Goal: Task Accomplishment & Management: Complete application form

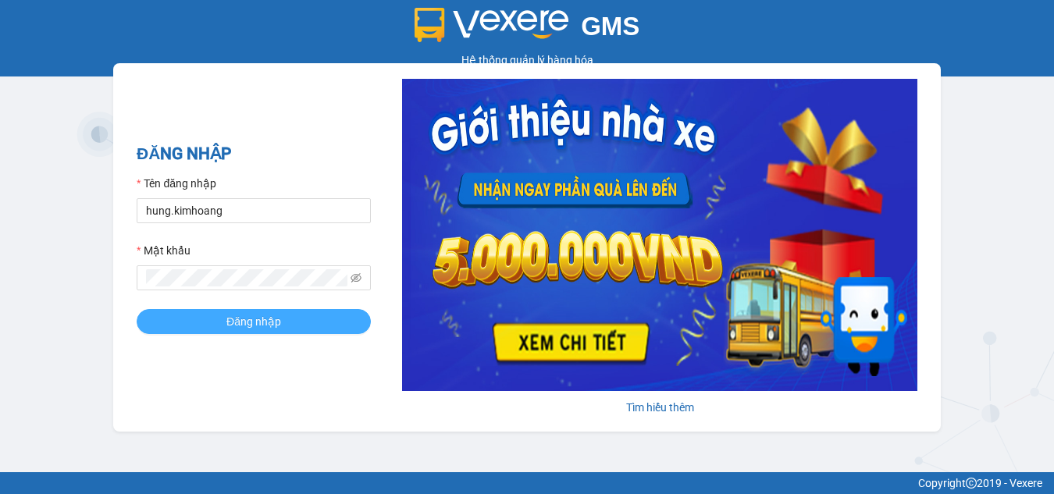
click at [170, 311] on button "Đăng nhập" at bounding box center [254, 321] width 234 height 25
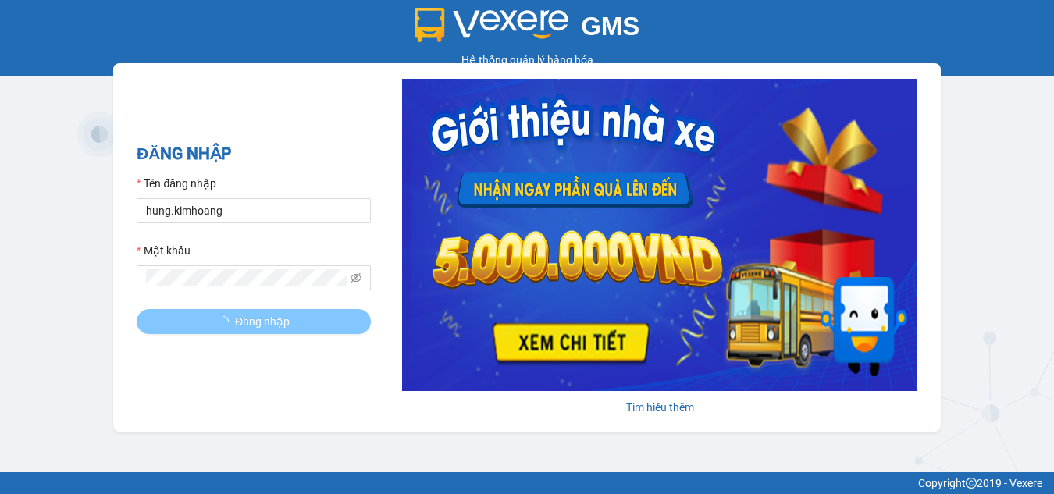
click at [170, 311] on button "Đăng nhập" at bounding box center [254, 321] width 234 height 25
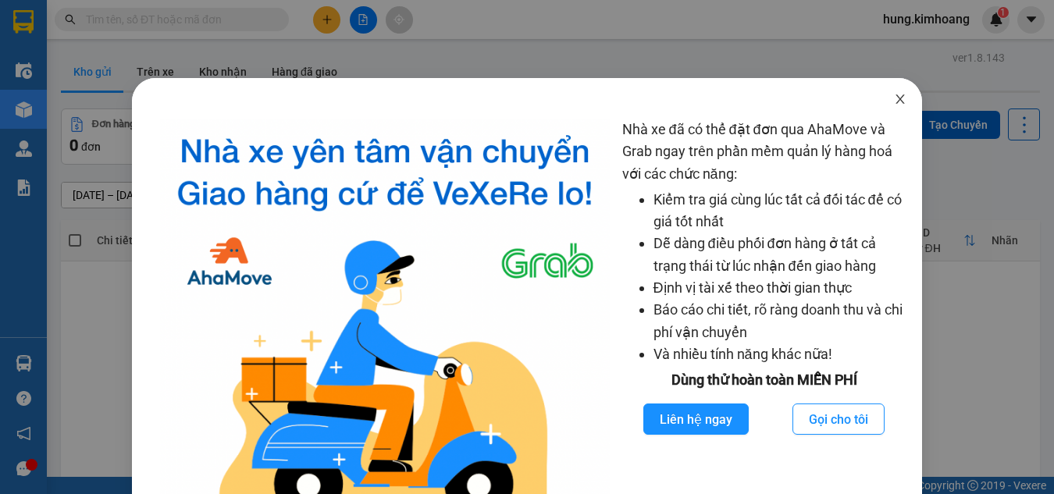
click at [896, 107] on span "Close" at bounding box center [901, 100] width 44 height 44
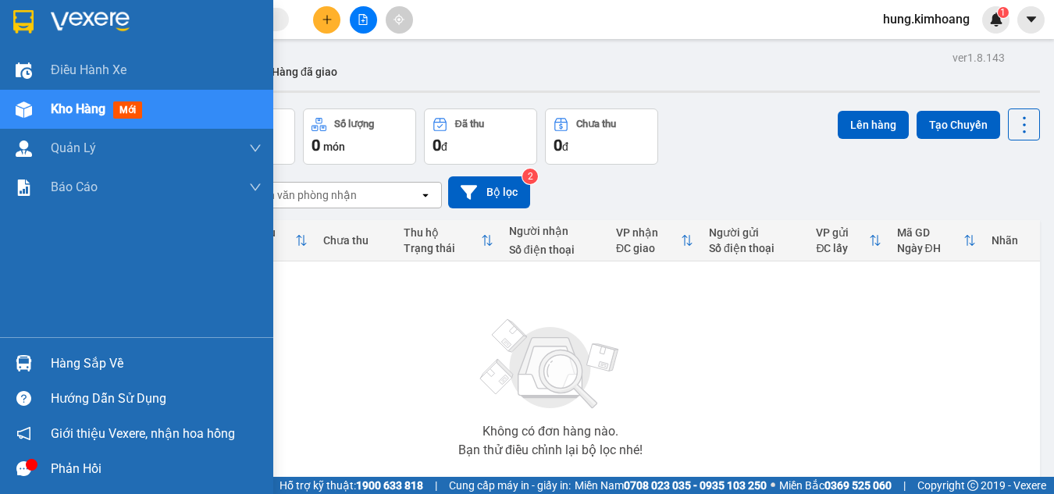
click at [31, 361] on img at bounding box center [24, 363] width 16 height 16
click at [43, 353] on div "Hàng sắp về" at bounding box center [136, 363] width 273 height 35
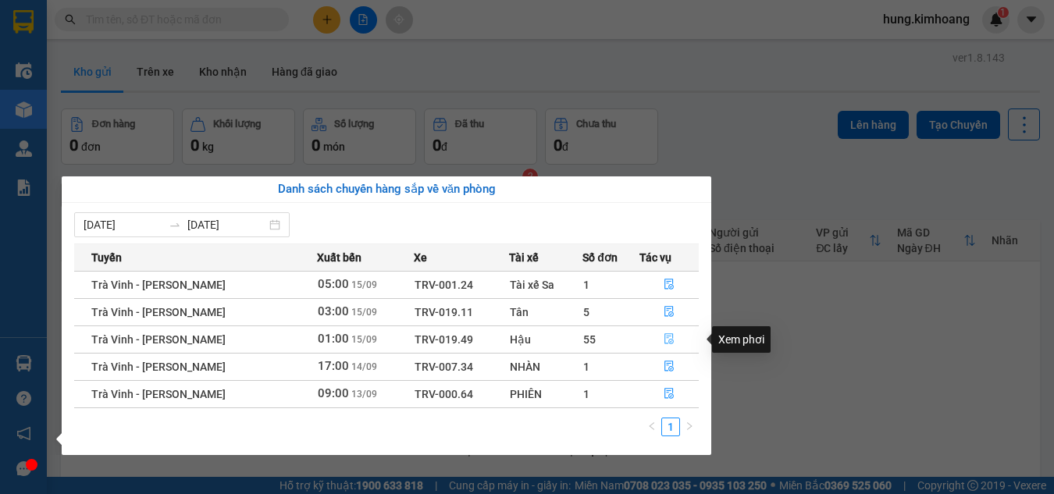
click at [664, 337] on icon "file-done" at bounding box center [669, 338] width 11 height 11
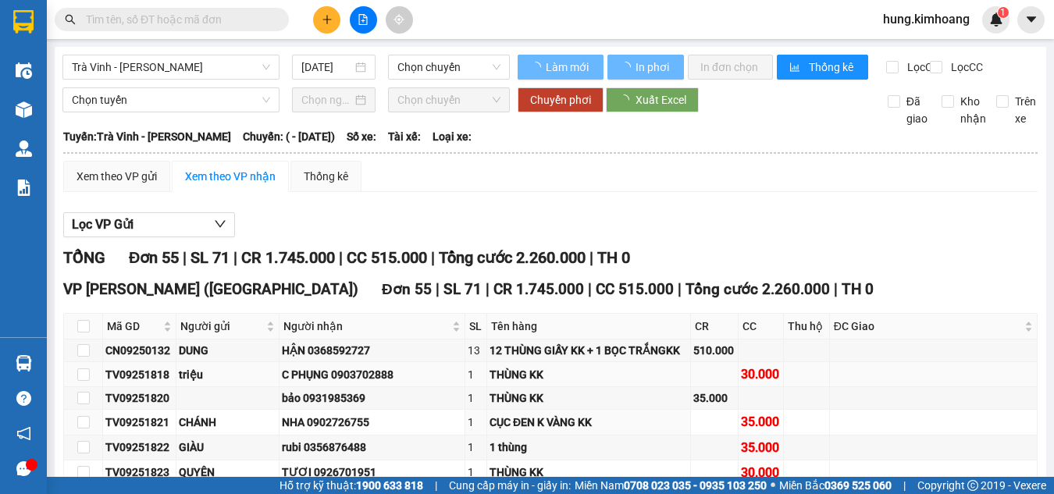
type input "[DATE]"
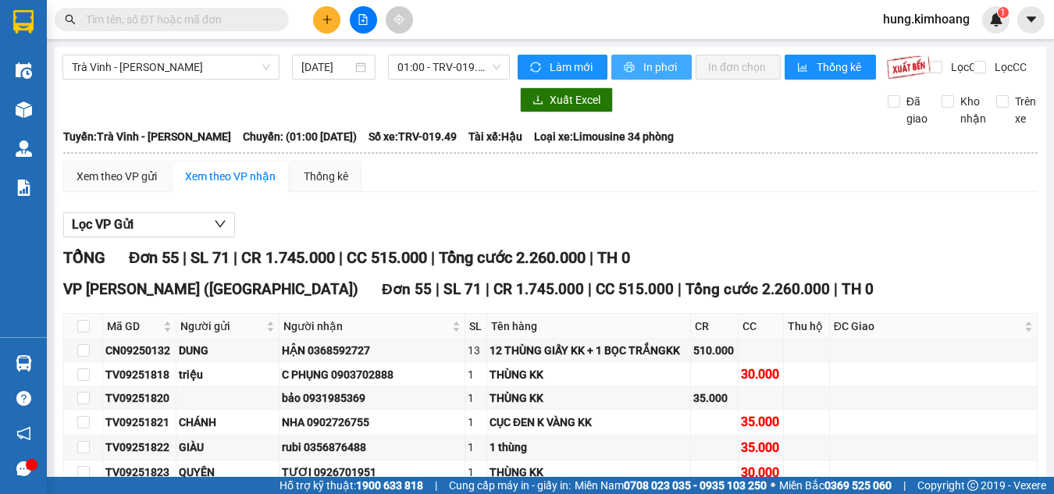
click at [661, 60] on span "In phơi" at bounding box center [661, 67] width 36 height 17
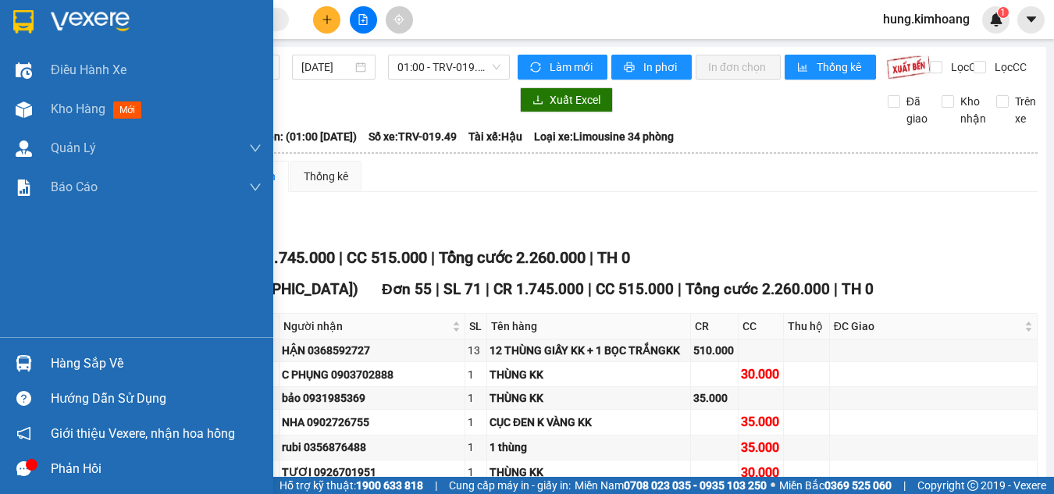
click at [33, 351] on div at bounding box center [23, 363] width 27 height 27
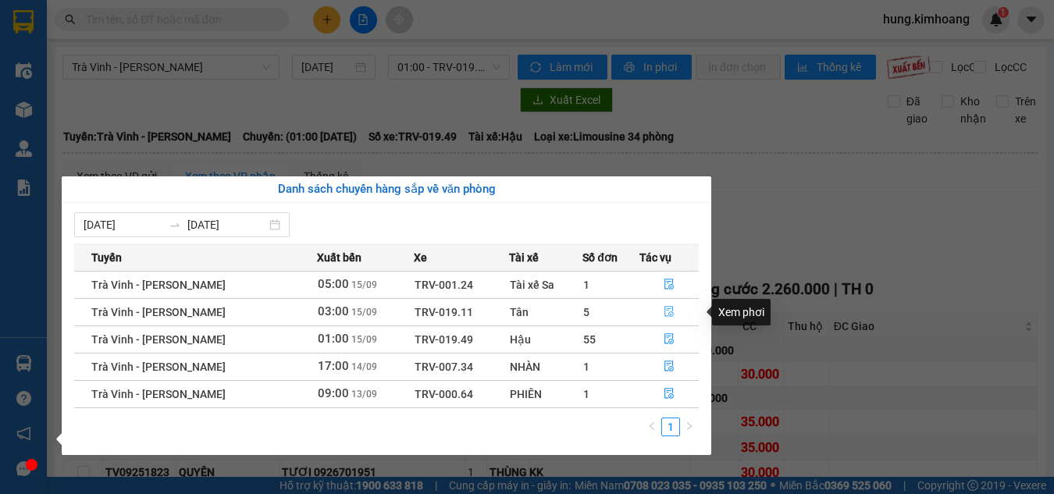
click at [670, 310] on icon "file-done" at bounding box center [669, 311] width 11 height 11
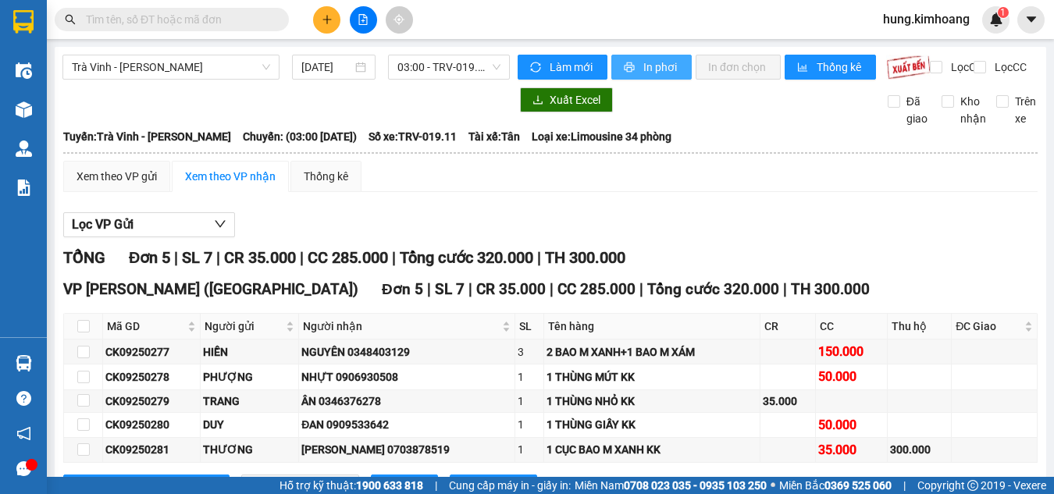
click at [647, 72] on span "In phơi" at bounding box center [661, 67] width 36 height 17
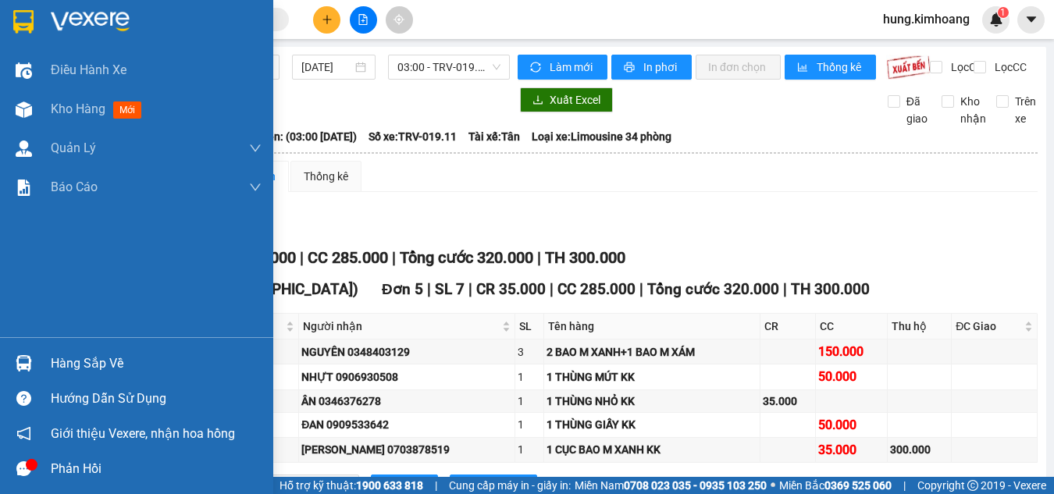
click at [28, 362] on img at bounding box center [24, 363] width 16 height 16
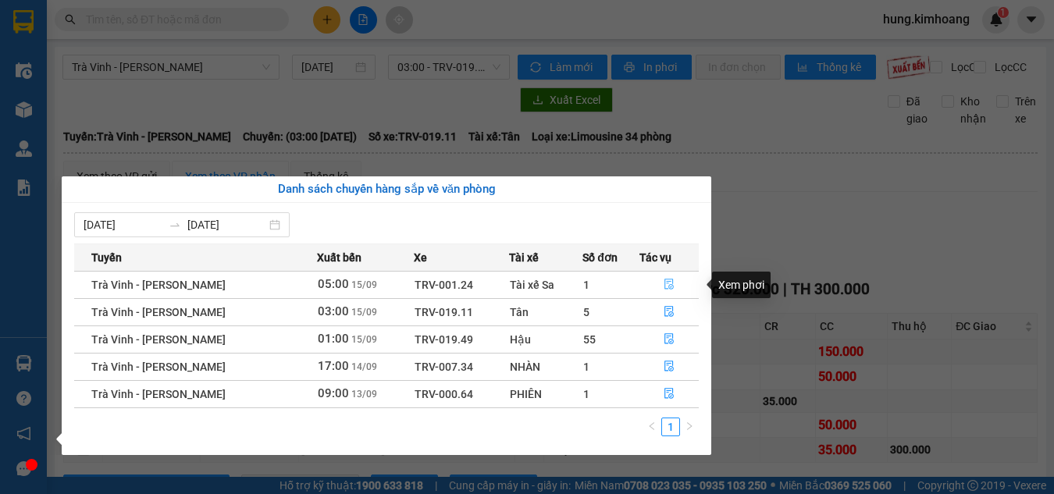
click at [664, 283] on icon "file-done" at bounding box center [669, 284] width 11 height 11
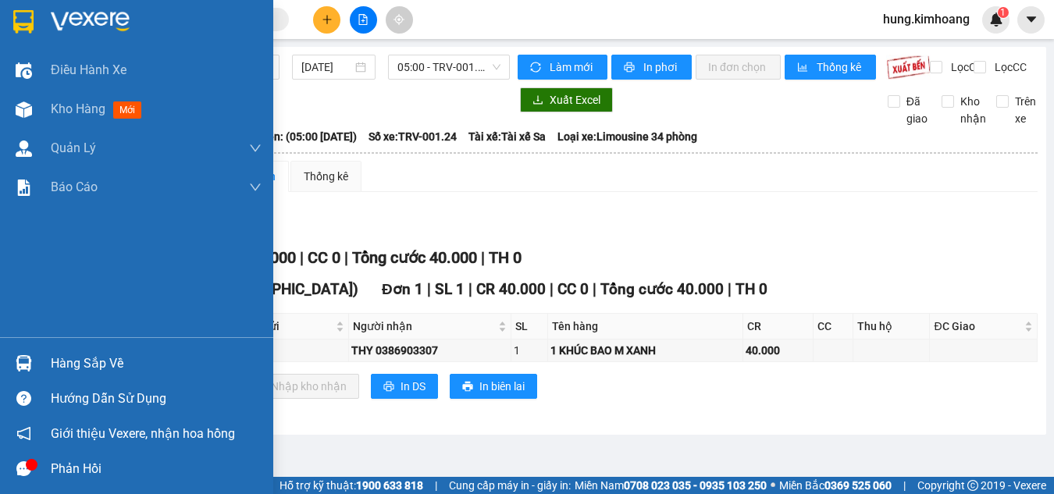
click at [40, 360] on div "Hàng sắp về" at bounding box center [136, 363] width 273 height 35
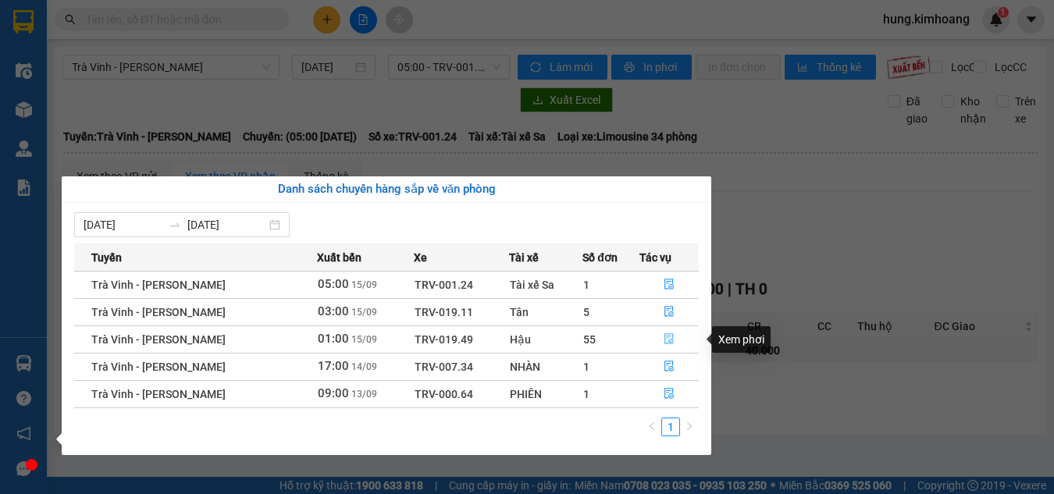
click at [659, 340] on button "button" at bounding box center [669, 339] width 58 height 25
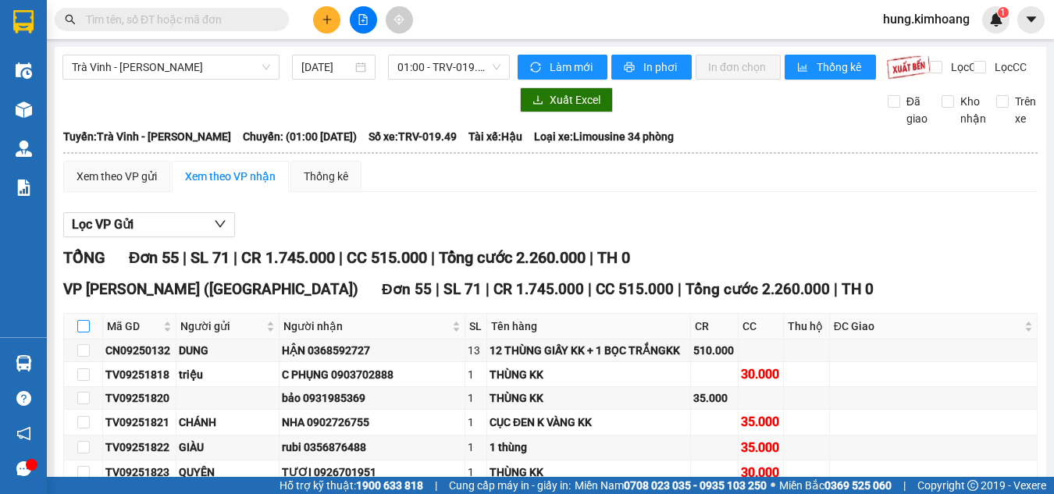
click at [81, 333] on input "checkbox" at bounding box center [83, 326] width 12 height 12
checkbox input "true"
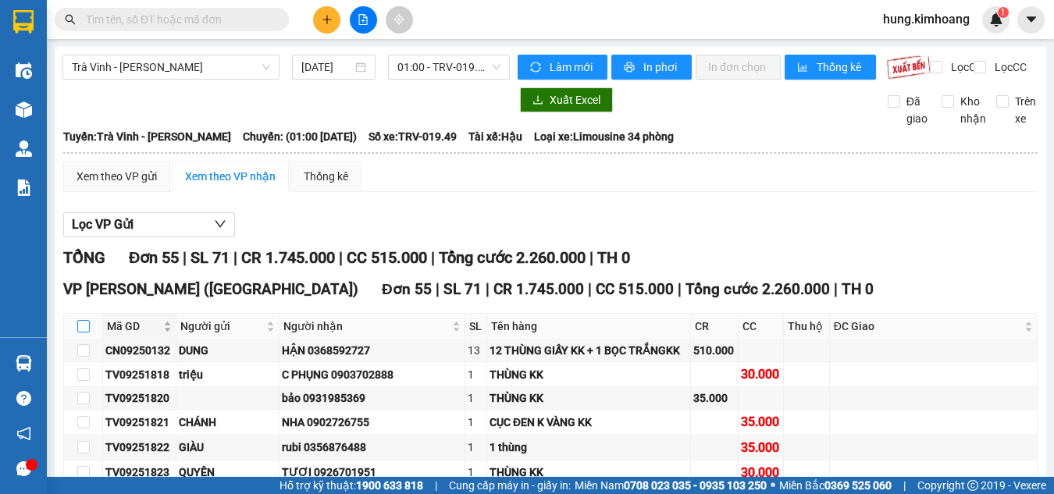
checkbox input "true"
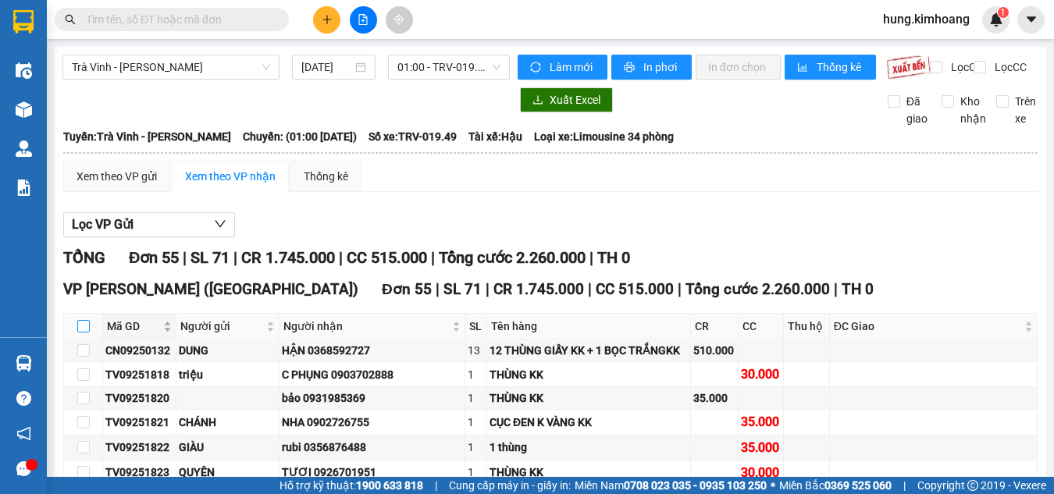
checkbox input "true"
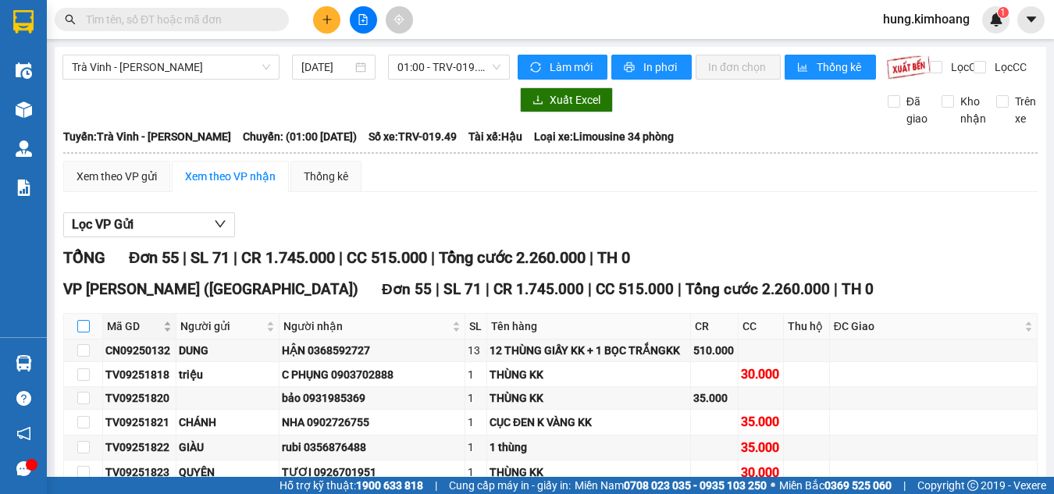
checkbox input "true"
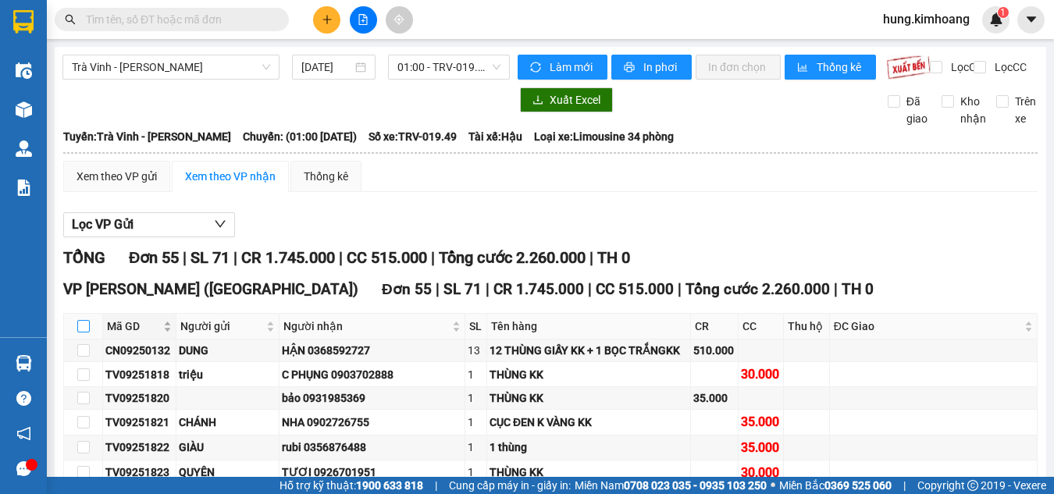
checkbox input "true"
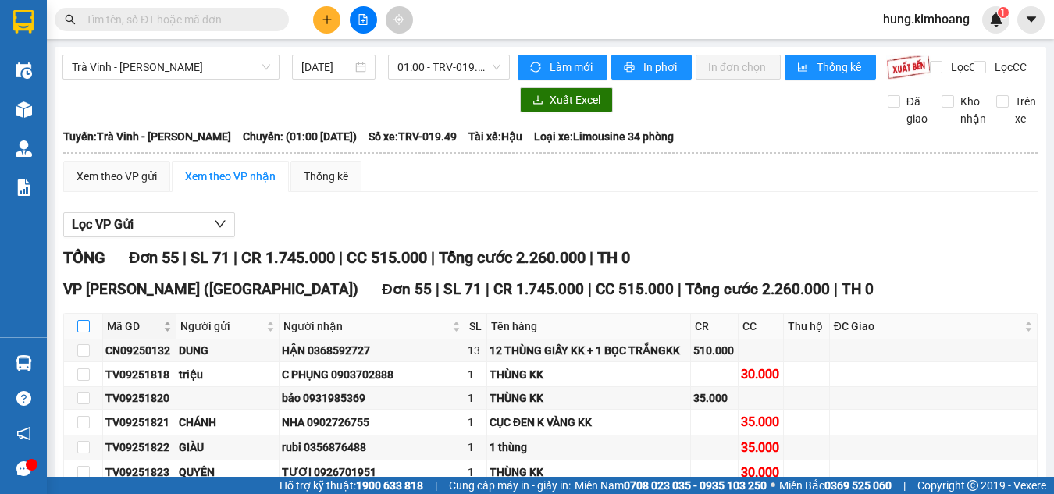
checkbox input "true"
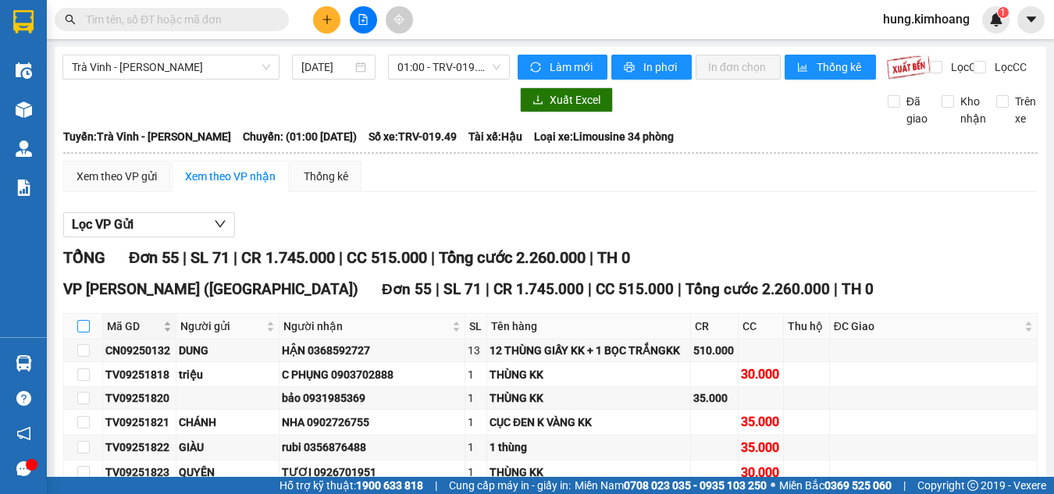
checkbox input "true"
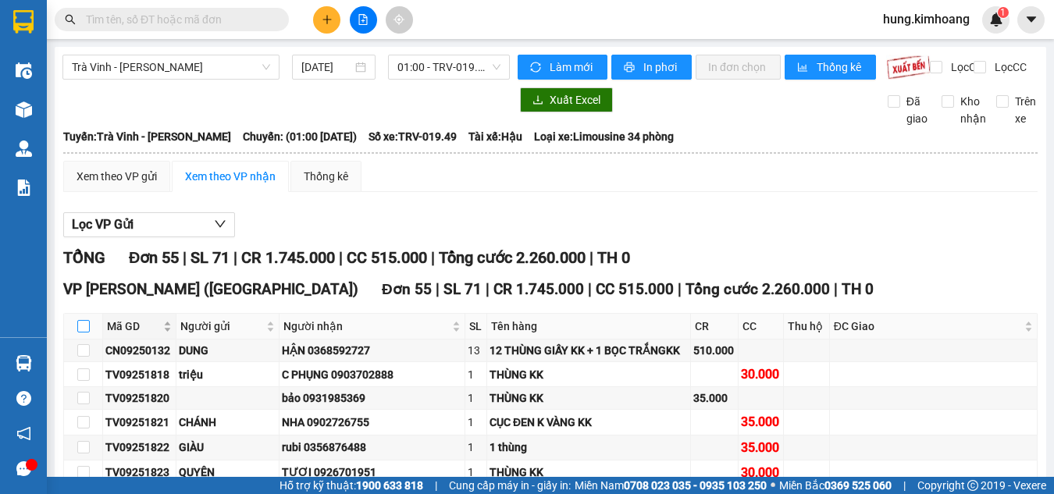
checkbox input "true"
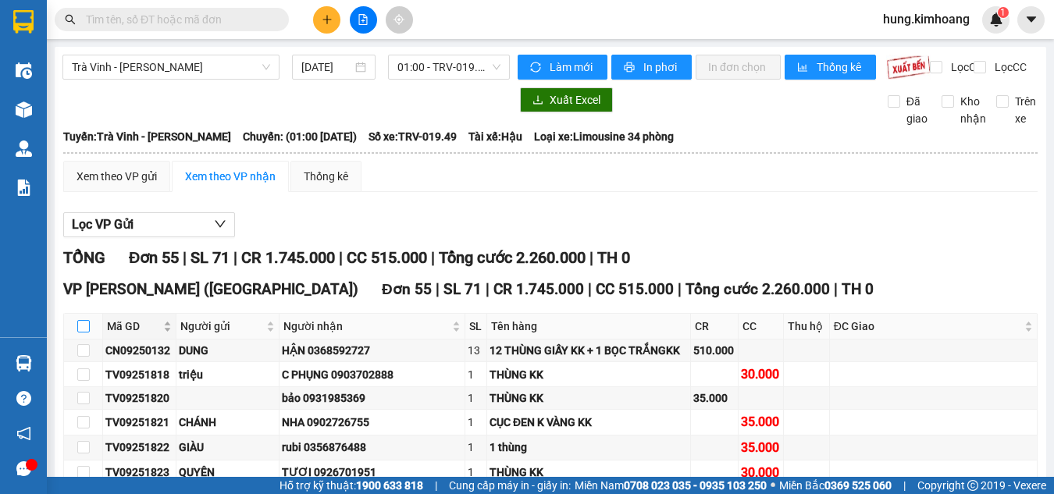
checkbox input "true"
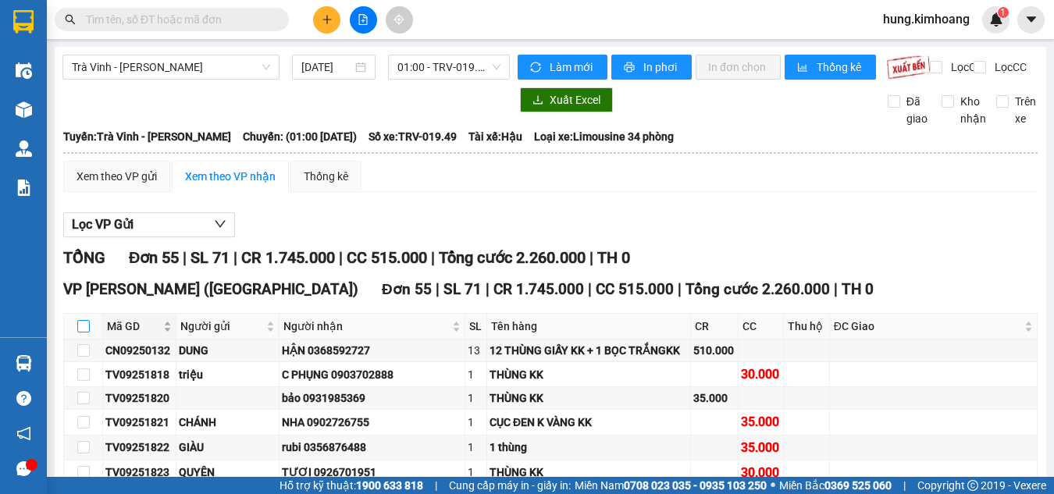
checkbox input "true"
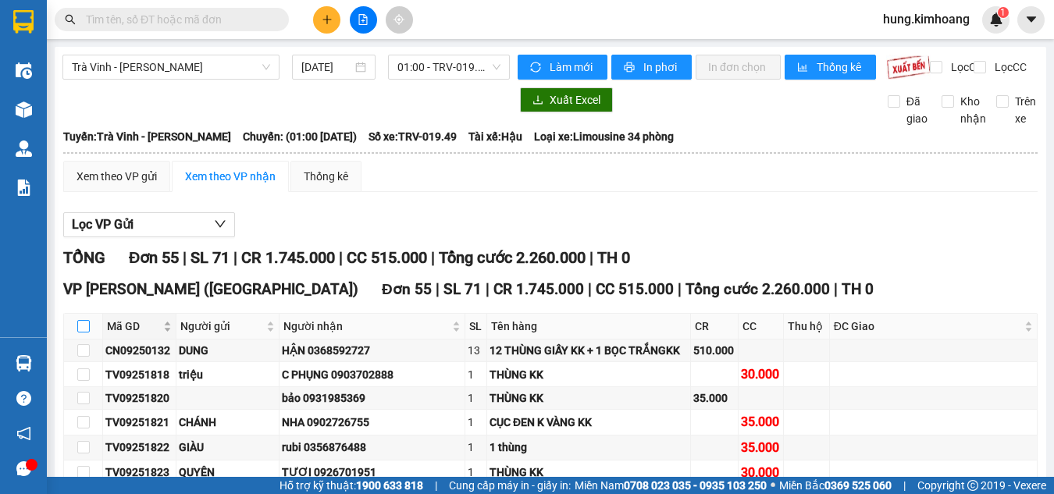
checkbox input "true"
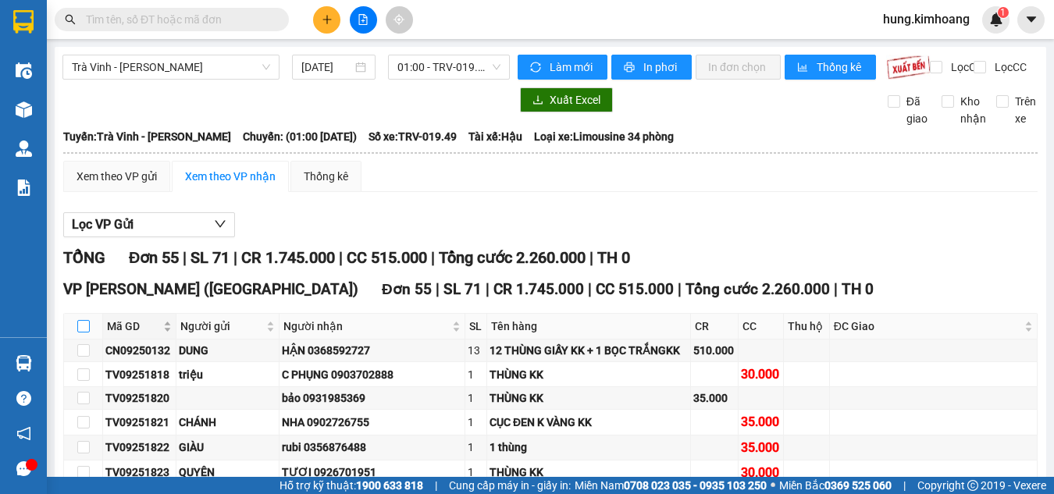
checkbox input "true"
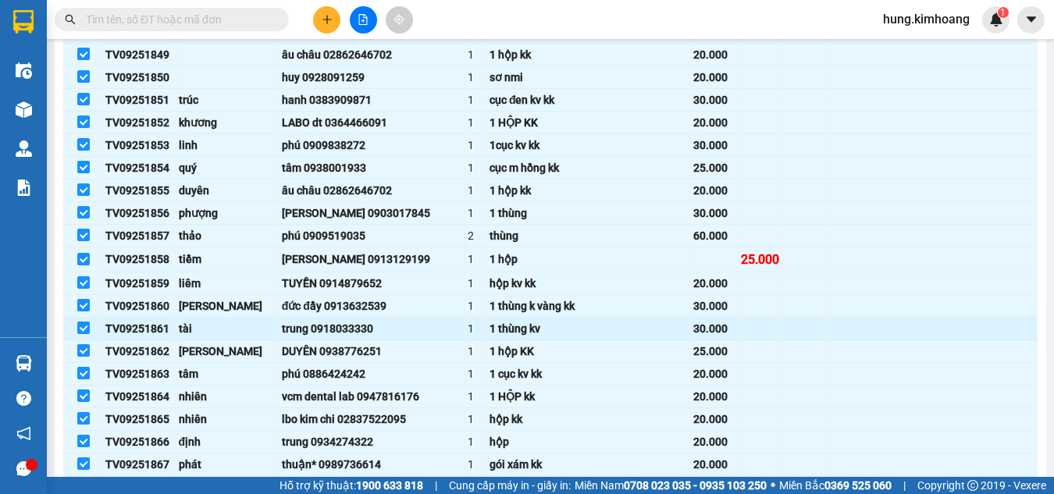
scroll to position [1246, 0]
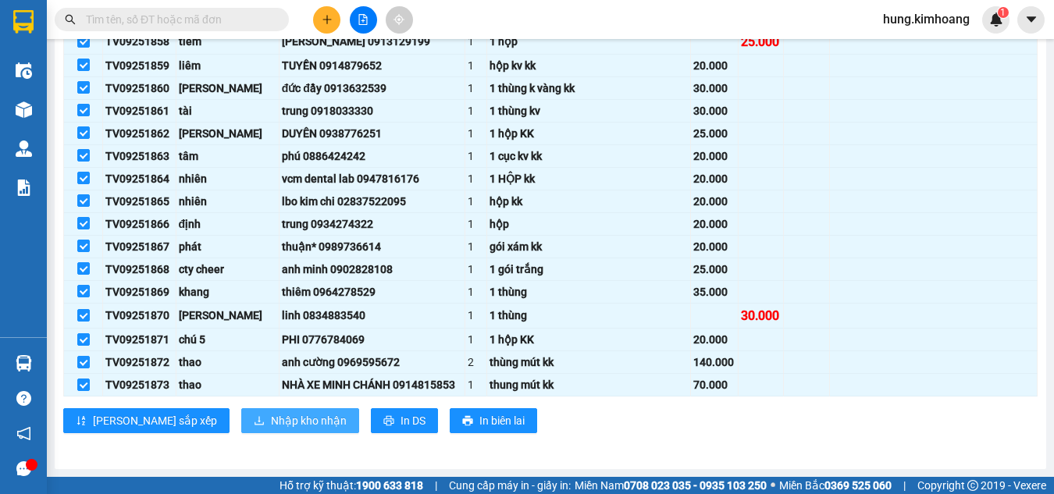
click at [271, 422] on span "Nhập kho nhận" at bounding box center [309, 420] width 76 height 17
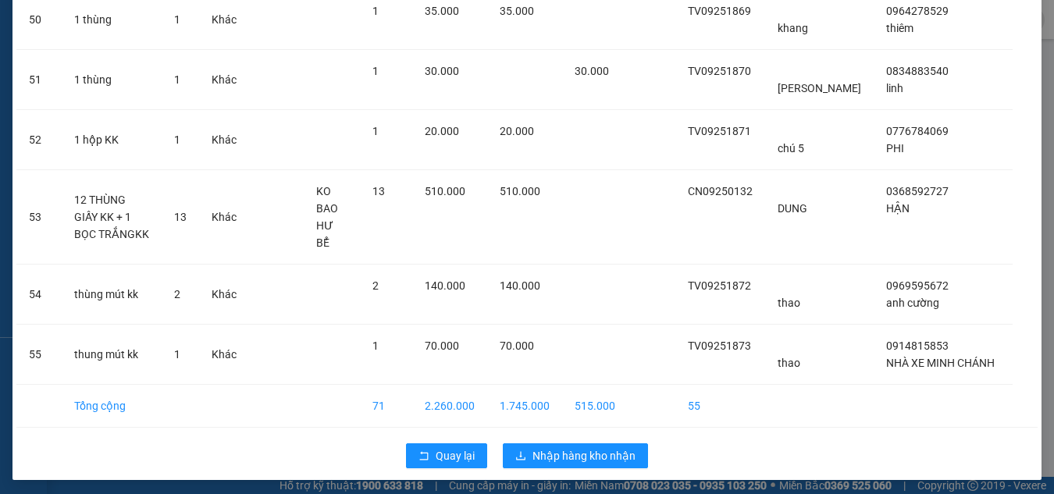
scroll to position [3110, 0]
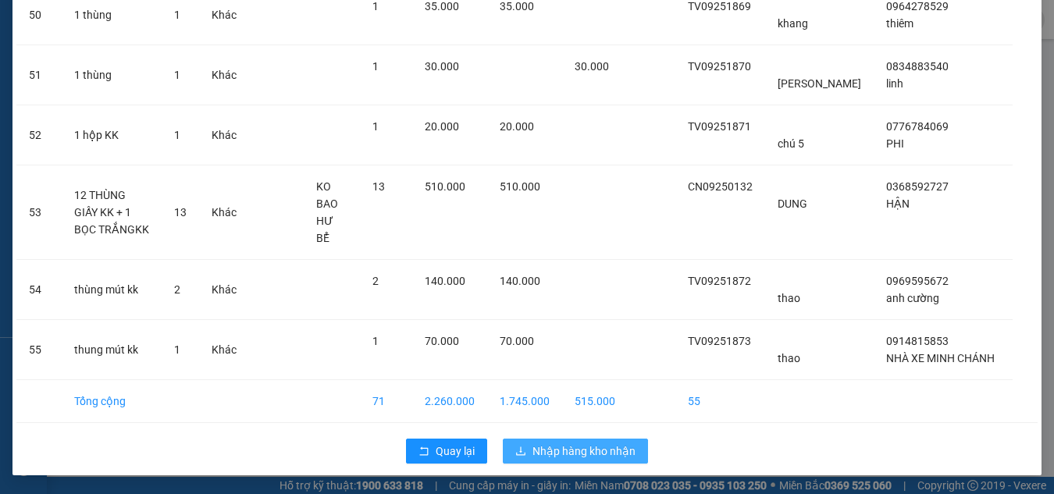
click at [525, 447] on button "Nhập hàng kho nhận" at bounding box center [575, 451] width 145 height 25
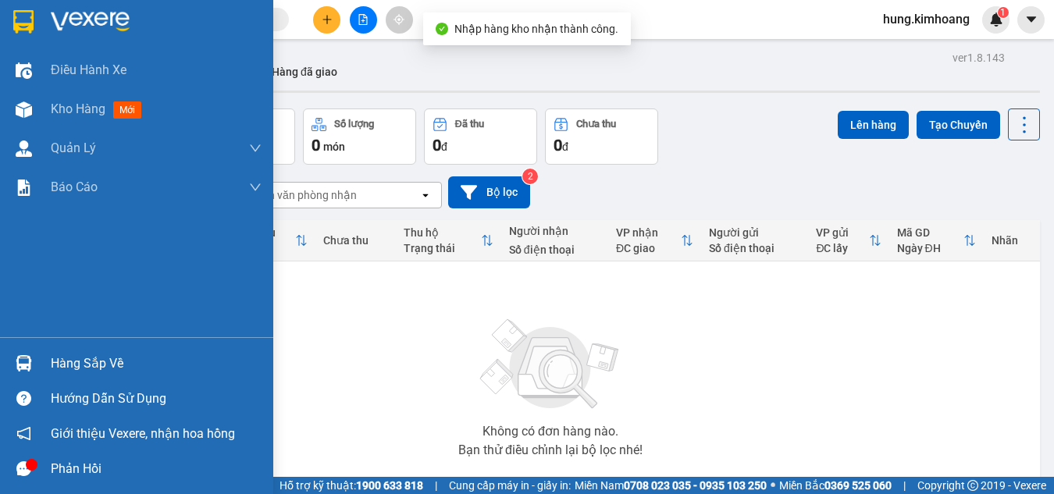
click at [30, 361] on img at bounding box center [24, 363] width 16 height 16
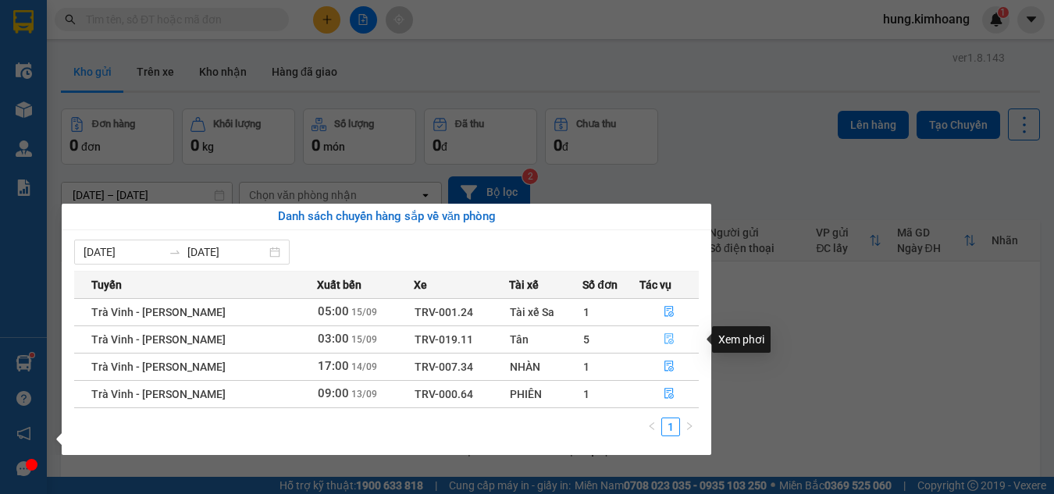
click at [665, 339] on icon "file-done" at bounding box center [669, 339] width 9 height 11
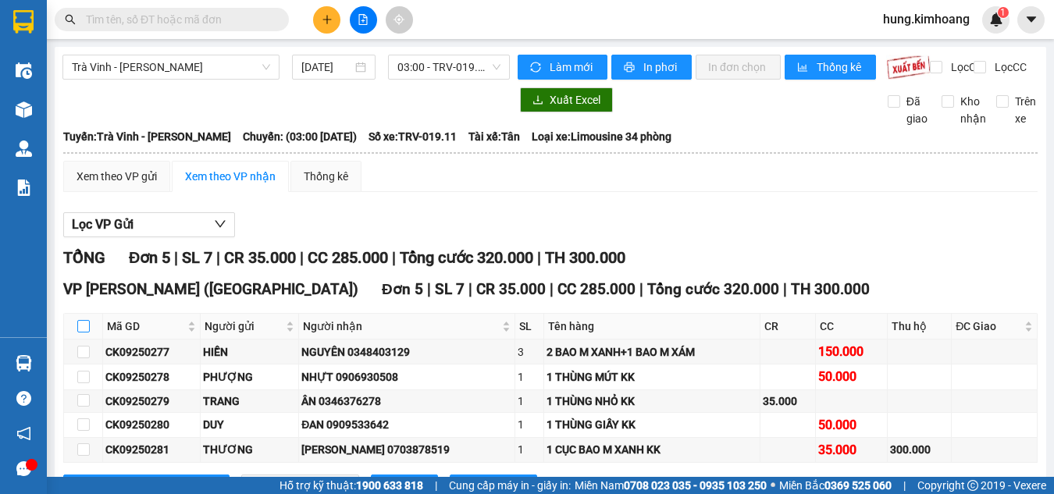
click at [81, 333] on input "checkbox" at bounding box center [83, 326] width 12 height 12
checkbox input "true"
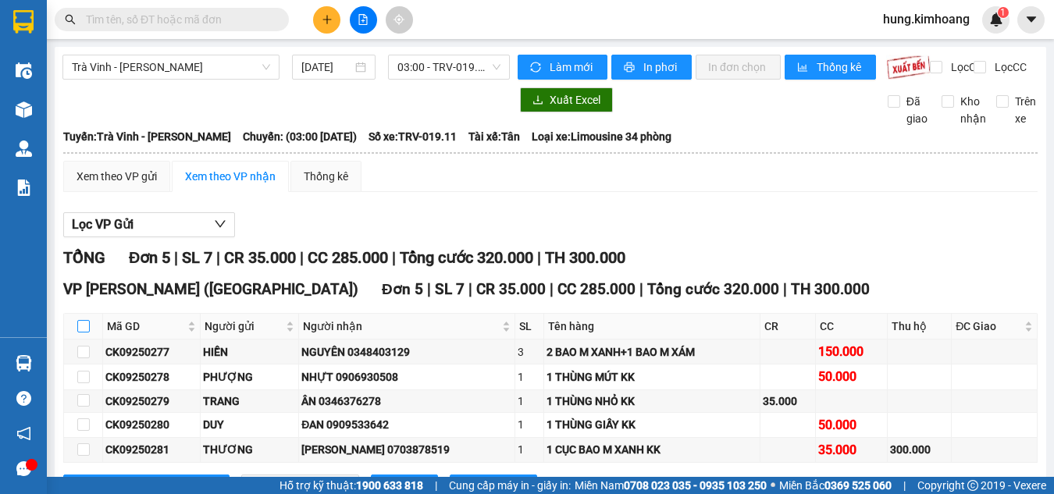
checkbox input "true"
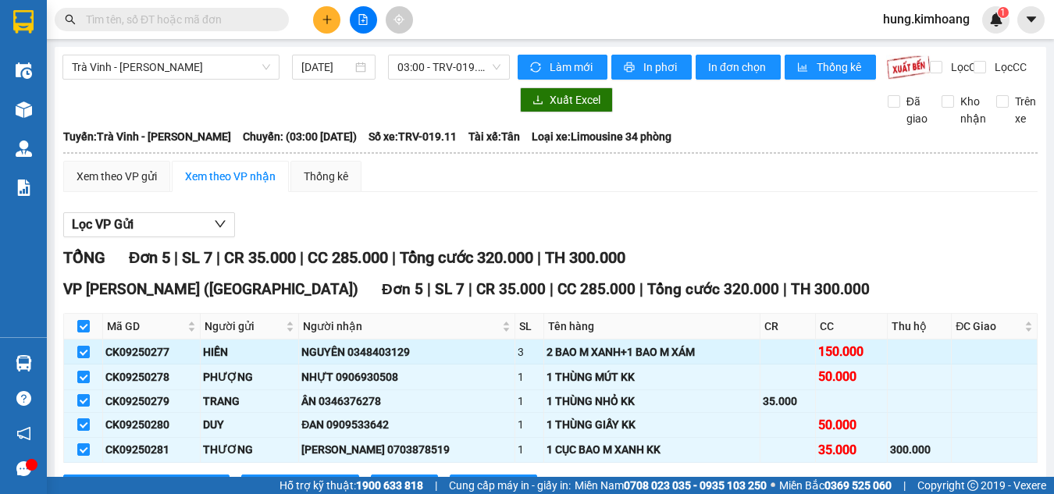
scroll to position [80, 0]
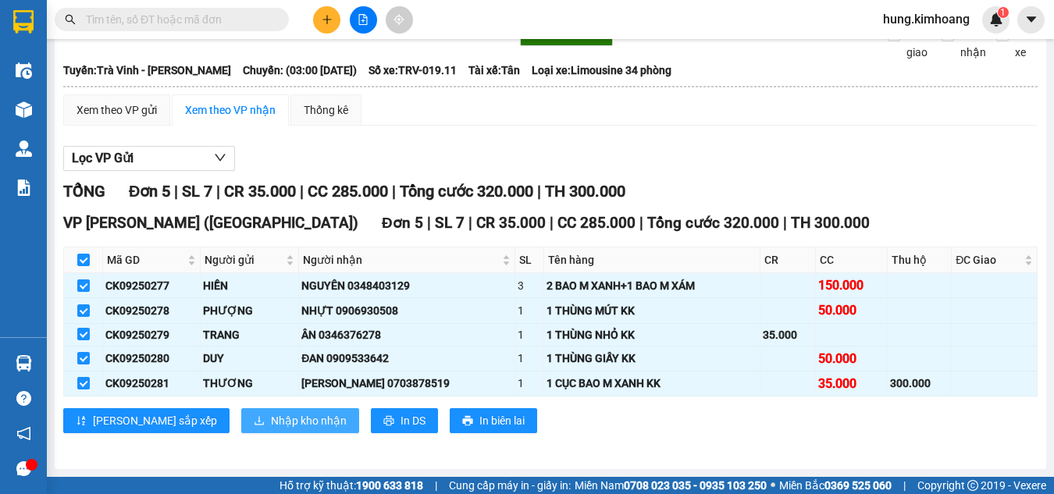
click at [271, 412] on span "Nhập kho nhận" at bounding box center [309, 420] width 76 height 17
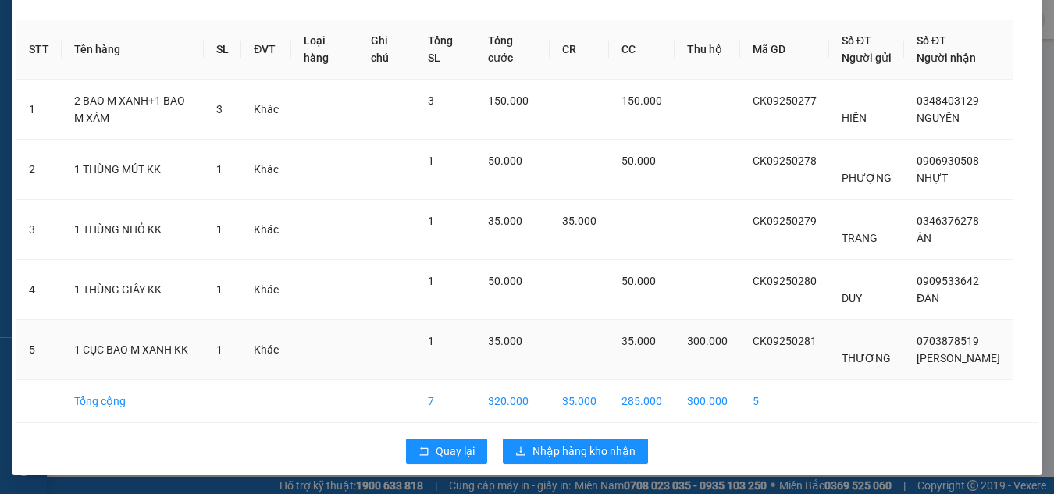
scroll to position [86, 0]
click at [616, 455] on span "Nhập hàng kho nhận" at bounding box center [584, 451] width 103 height 17
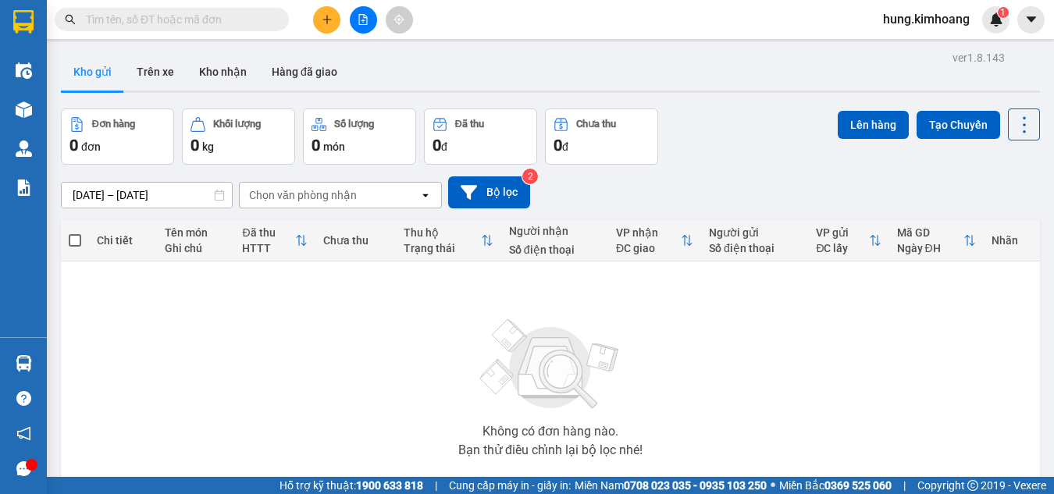
click at [199, 22] on input "text" at bounding box center [178, 19] width 184 height 17
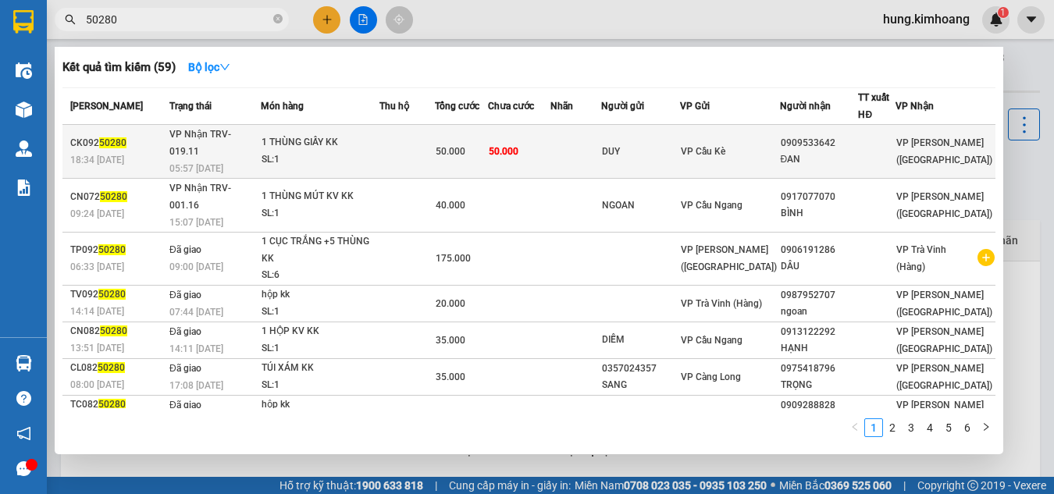
type input "50280"
click at [680, 155] on td "DUY" at bounding box center [640, 152] width 79 height 54
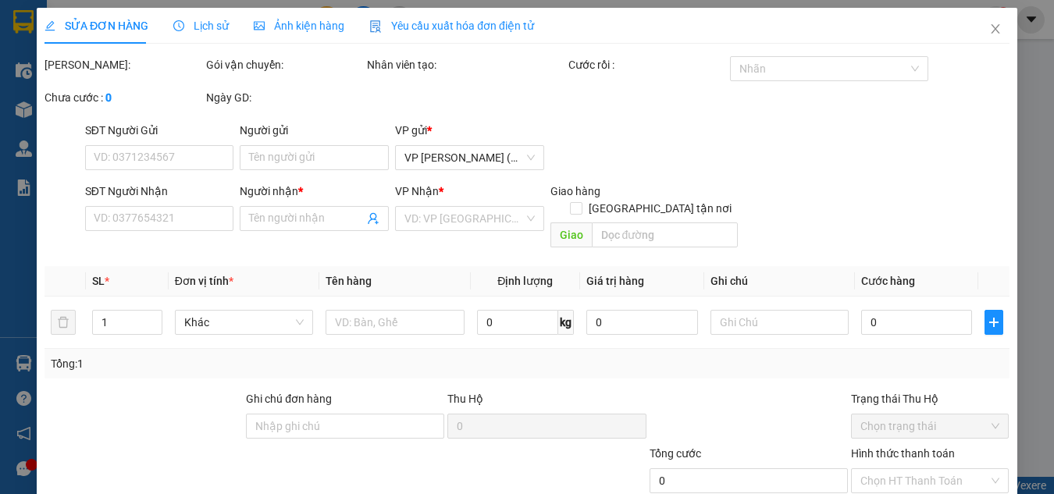
type input "DUY"
type input "0909533642"
type input "ĐAN"
type input "50.000"
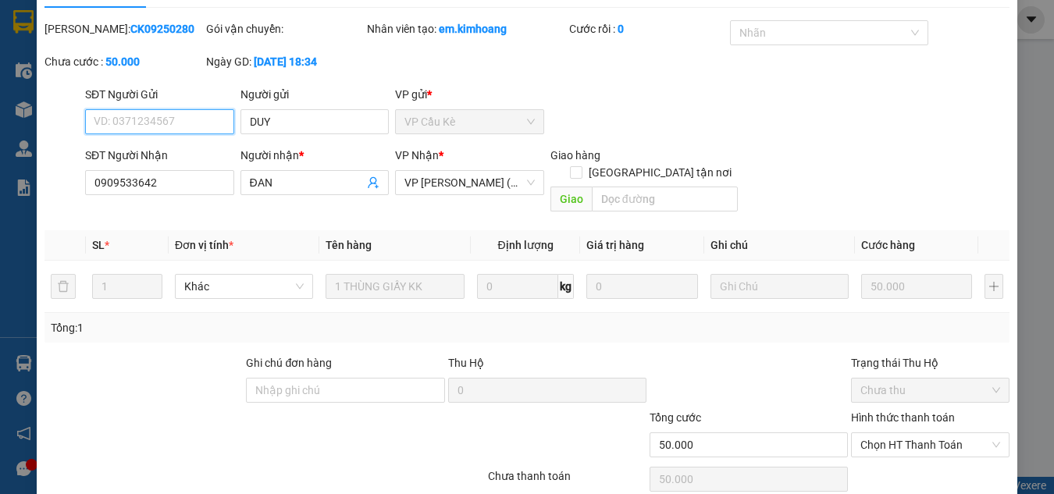
scroll to position [104, 0]
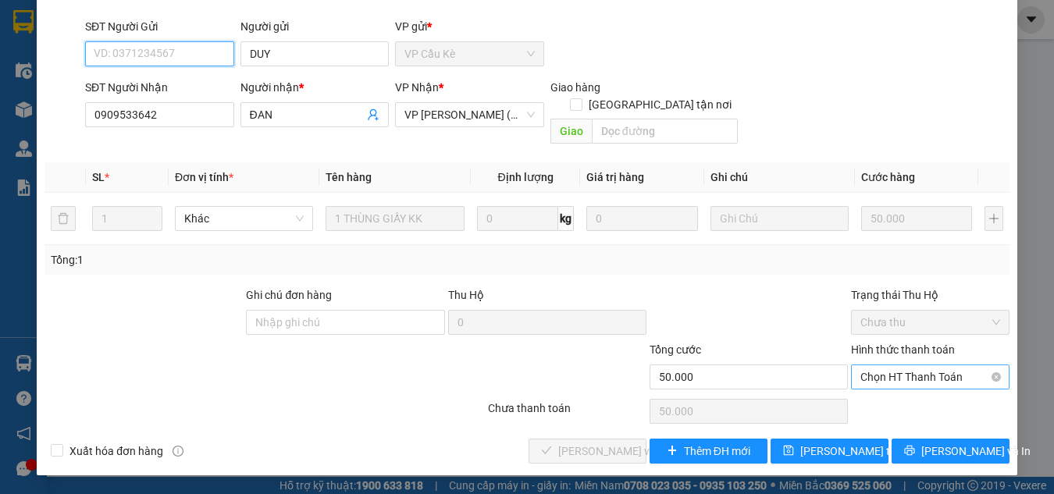
click at [896, 372] on span "Chọn HT Thanh Toán" at bounding box center [931, 376] width 140 height 23
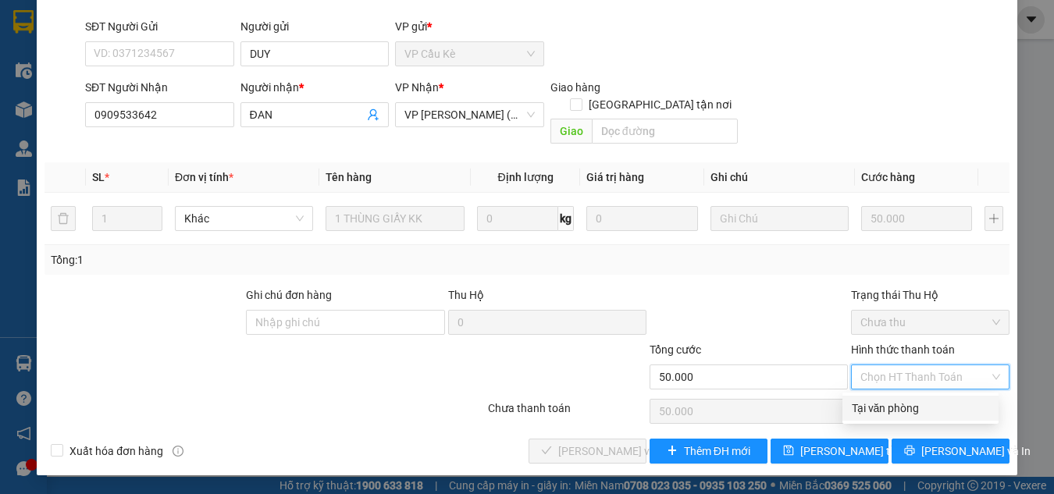
click at [894, 414] on div "Tại văn phòng" at bounding box center [920, 408] width 137 height 17
type input "0"
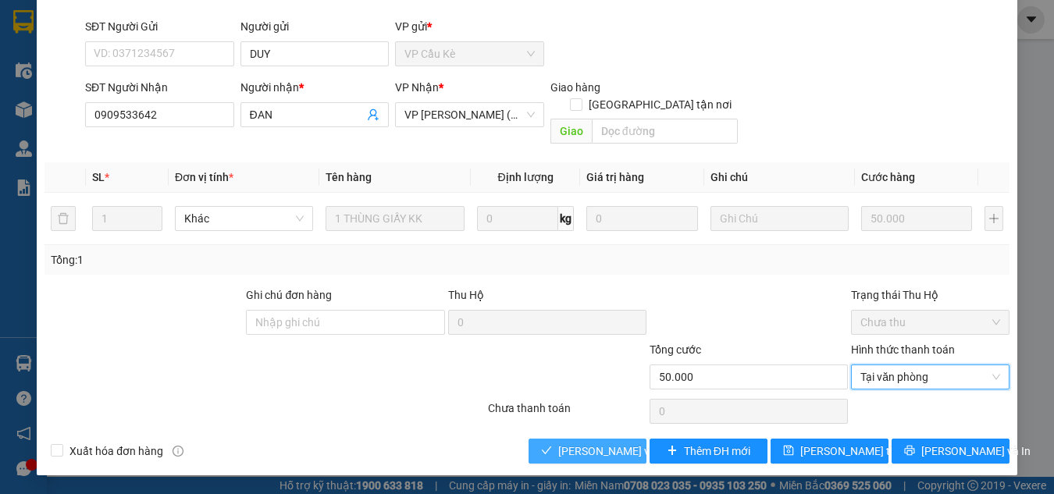
click at [558, 451] on span "[PERSON_NAME] và Giao hàng" at bounding box center [633, 451] width 150 height 17
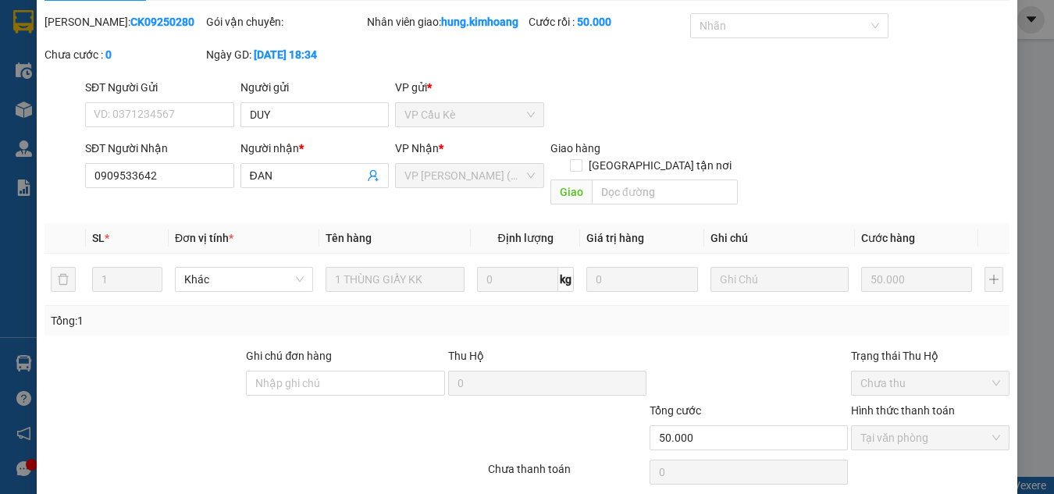
scroll to position [0, 0]
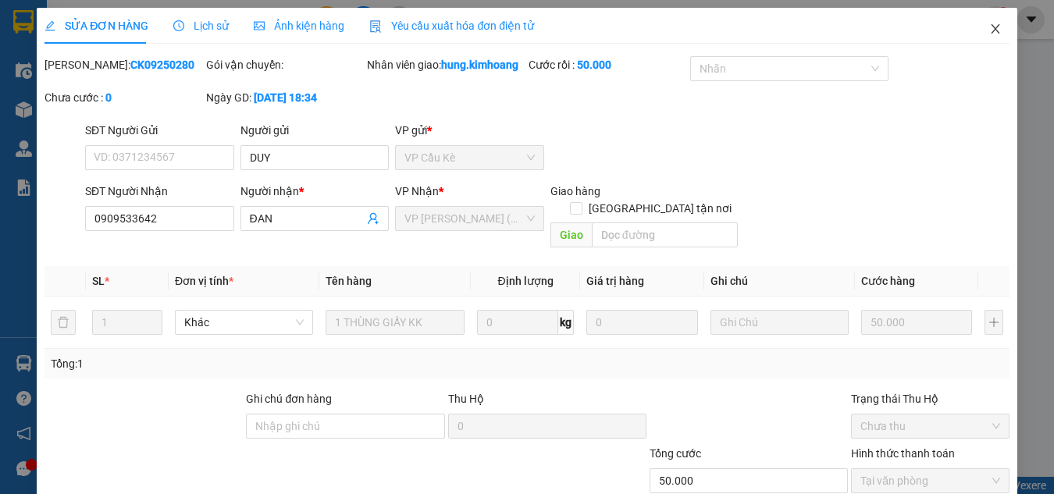
click at [989, 28] on icon "close" at bounding box center [995, 29] width 12 height 12
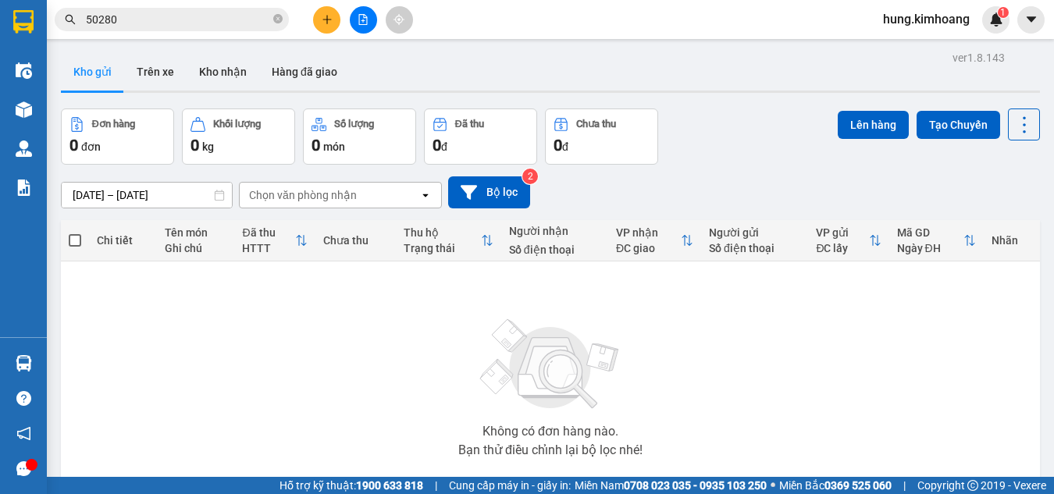
click at [340, 7] on div at bounding box center [363, 19] width 117 height 27
click at [323, 15] on icon "plus" at bounding box center [327, 19] width 11 height 11
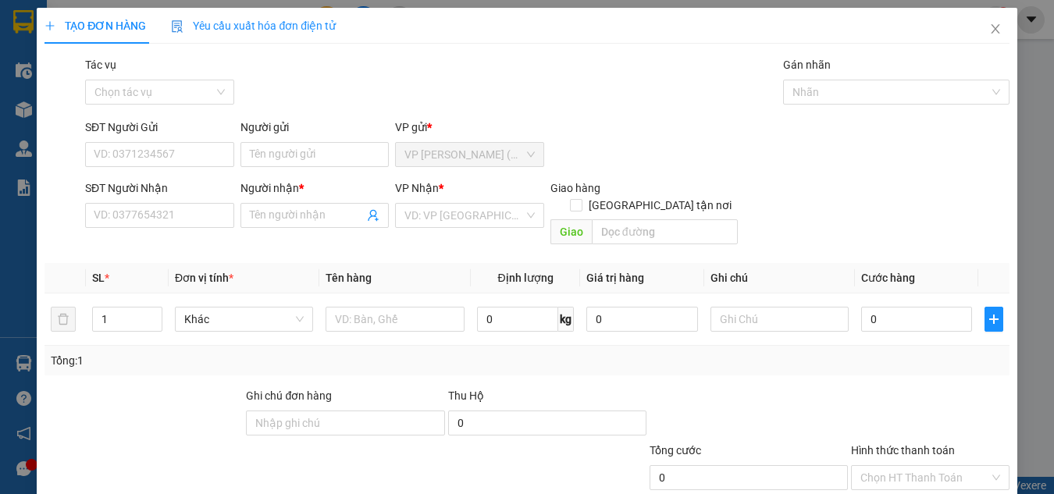
click at [178, 202] on div "SĐT Người Nhận" at bounding box center [159, 191] width 149 height 23
click at [176, 220] on input "SĐT Người Nhận" at bounding box center [159, 215] width 149 height 25
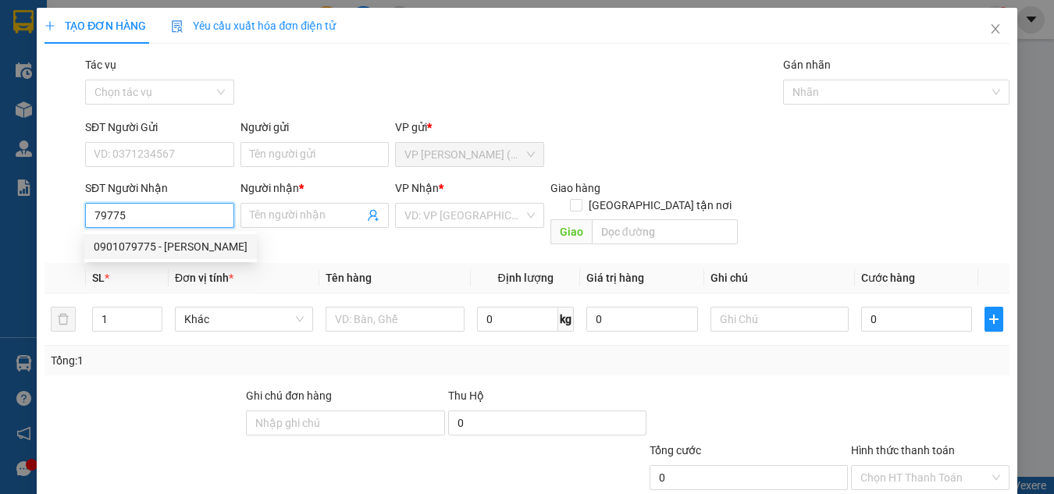
click at [148, 241] on div "0901079775 - [PERSON_NAME]" at bounding box center [171, 246] width 154 height 17
type input "0901079775"
type input "[PERSON_NAME]"
type input "55.000"
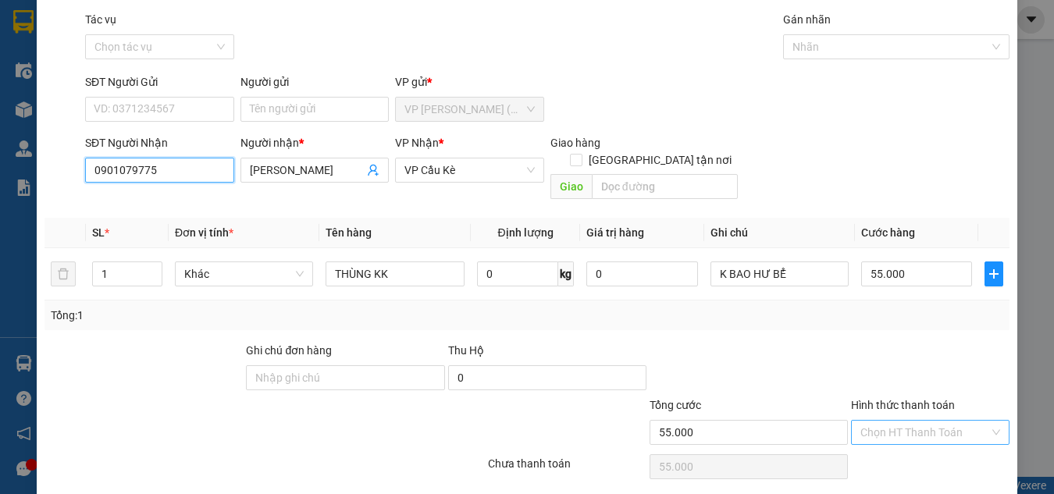
scroll to position [84, 0]
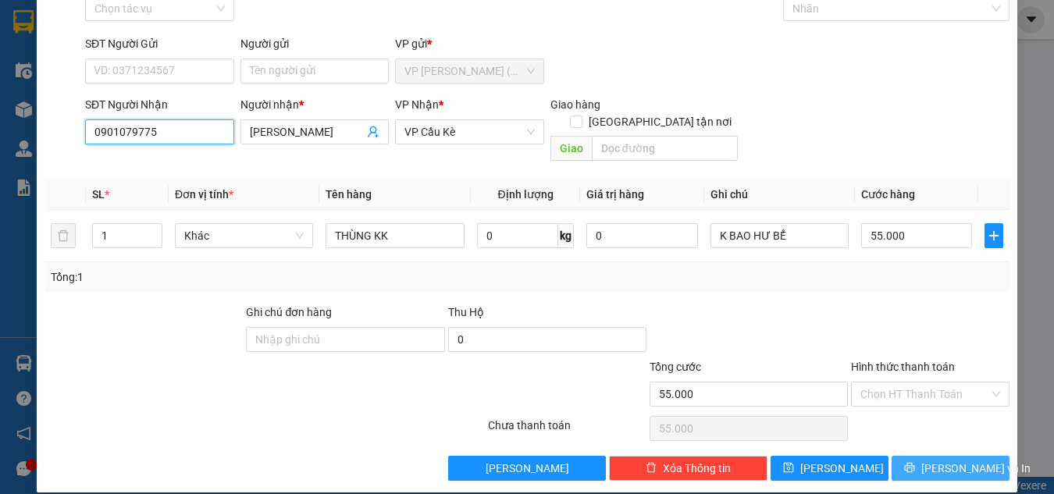
type input "0901079775"
click at [918, 456] on button "[PERSON_NAME] và In" at bounding box center [951, 468] width 118 height 25
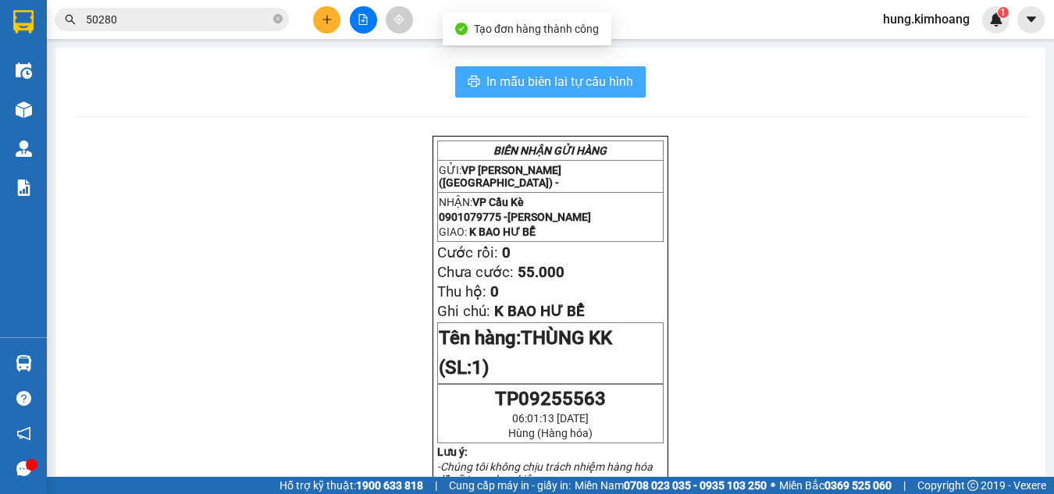
click at [573, 79] on span "In mẫu biên lai tự cấu hình" at bounding box center [559, 82] width 147 height 20
